Goal: Task Accomplishment & Management: Use online tool/utility

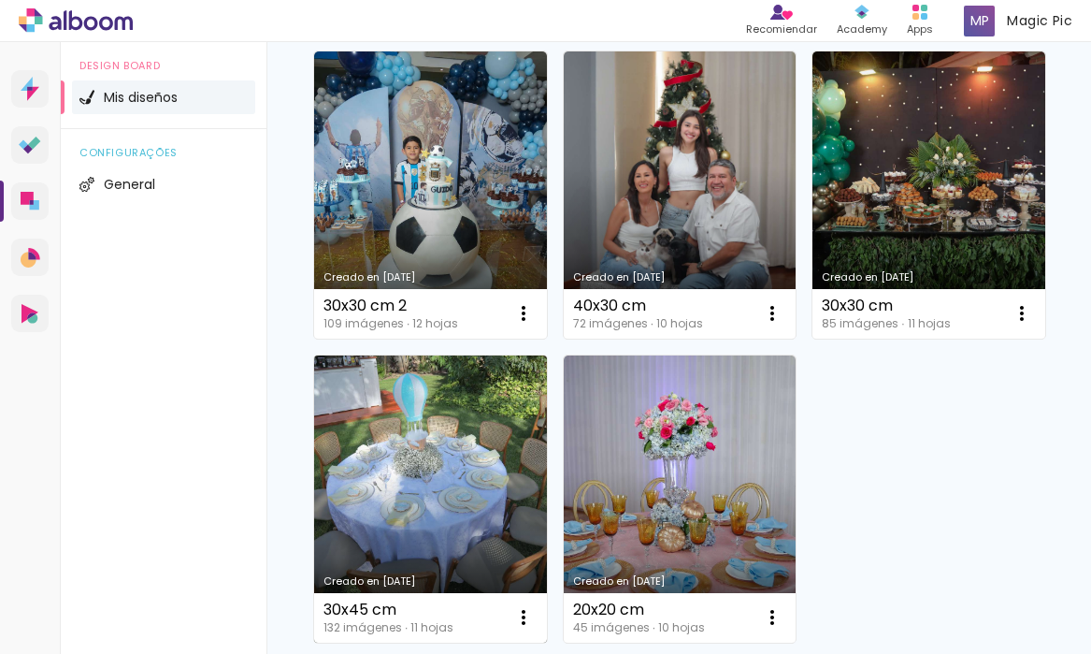
scroll to position [191, 0]
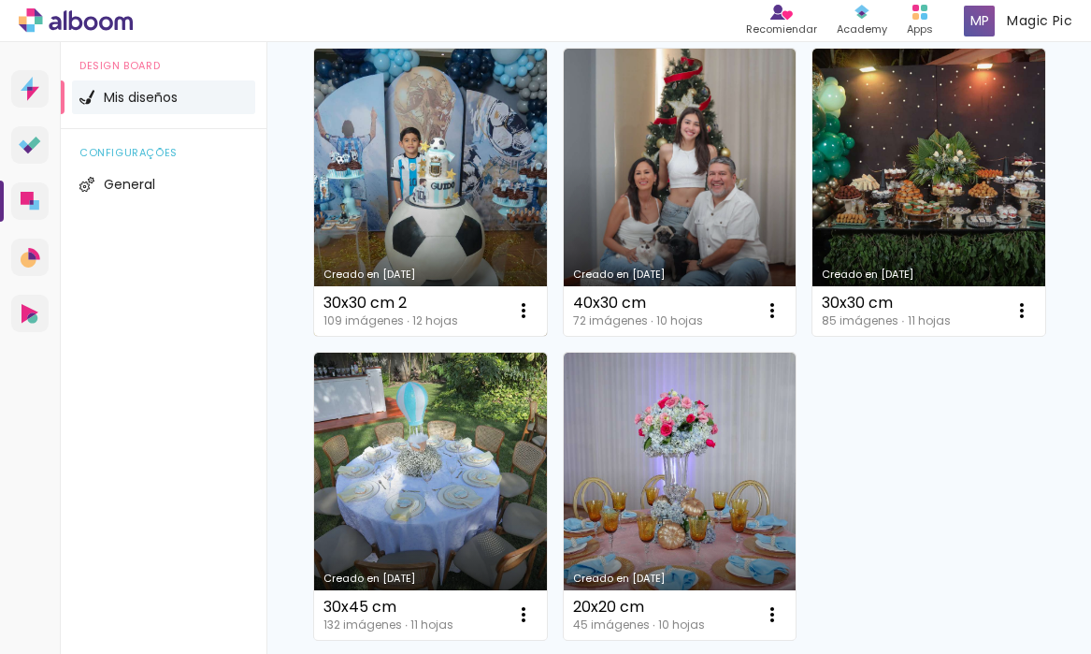
click at [469, 235] on link "Creado en [DATE]" at bounding box center [430, 192] width 233 height 287
